Goal: Transaction & Acquisition: Purchase product/service

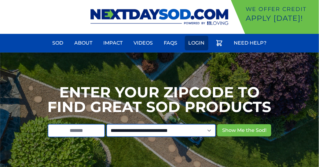
click at [201, 40] on link "Login" at bounding box center [197, 43] width 24 height 15
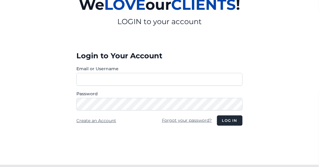
scroll to position [102, 0]
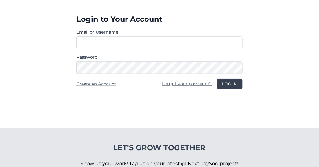
type input "**********"
click at [232, 81] on button "Log in" at bounding box center [230, 84] width 26 height 10
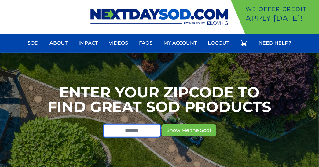
click at [135, 128] on input "text" at bounding box center [131, 130] width 57 height 13
type input "*****"
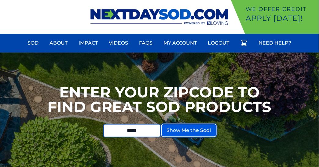
click at [182, 131] on button "Show Me the Sod!" at bounding box center [189, 130] width 54 height 12
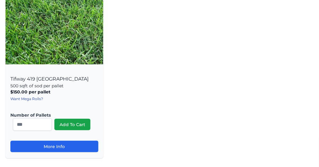
scroll to position [102, 0]
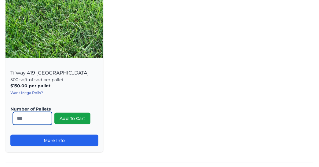
drag, startPoint x: 30, startPoint y: 113, endPoint x: 7, endPoint y: 116, distance: 23.6
click at [7, 116] on div "Tifway 419 [GEOGRAPHIC_DATA] 500 sqft of sod per pallet $150.00 per pallet , in…" at bounding box center [54, 107] width 98 height 89
type input "*"
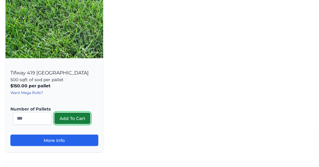
click at [64, 116] on button "Add To Cart" at bounding box center [72, 119] width 36 height 12
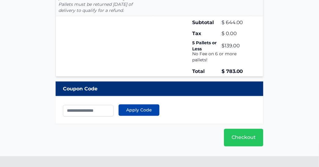
scroll to position [203, 0]
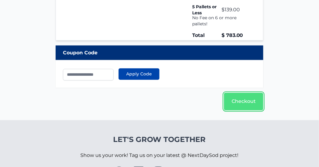
click at [247, 100] on link "Checkout" at bounding box center [243, 102] width 39 height 18
